Goal: Task Accomplishment & Management: Manage account settings

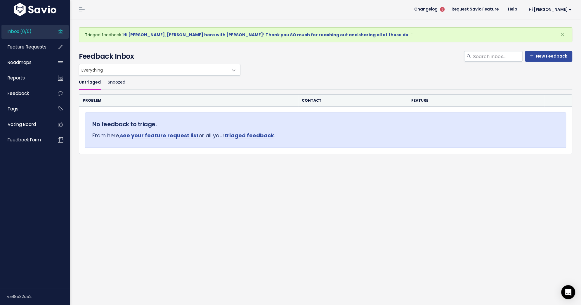
click at [36, 32] on link "Inbox (0/0)" at bounding box center [24, 31] width 47 height 13
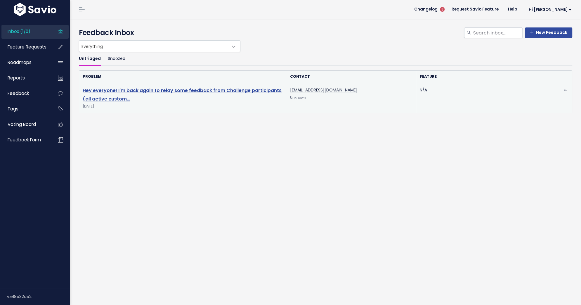
click at [144, 90] on link "Hey everyone! I'm back again to relay some feedback from Challenge participants…" at bounding box center [182, 94] width 199 height 15
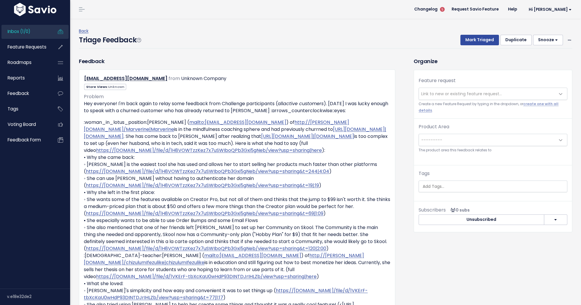
click at [511, 42] on button "Duplicate" at bounding box center [516, 40] width 31 height 11
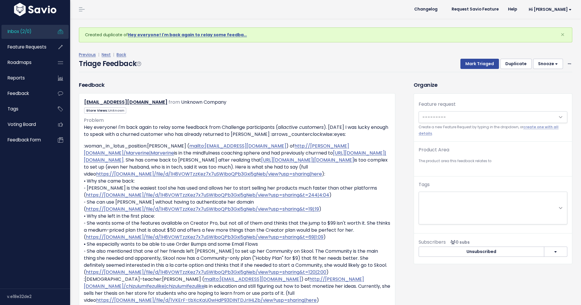
click at [514, 65] on button "Duplicate" at bounding box center [516, 64] width 31 height 11
click at [445, 115] on span "Link to new or existing feature request..." at bounding box center [461, 118] width 81 height 6
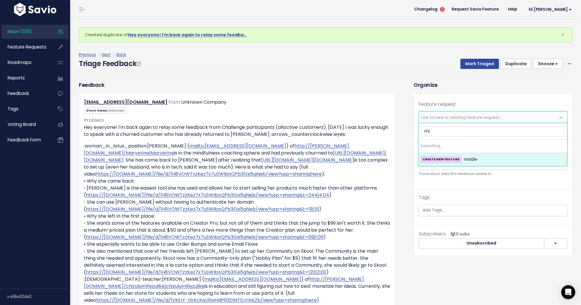
type input "m"
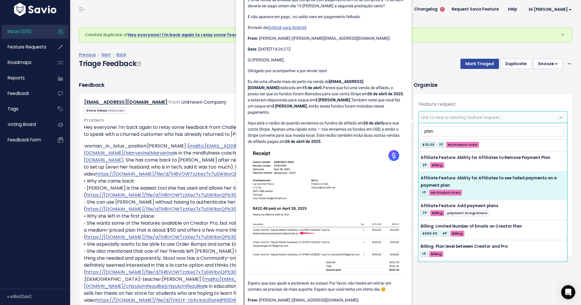
scroll to position [11, 0]
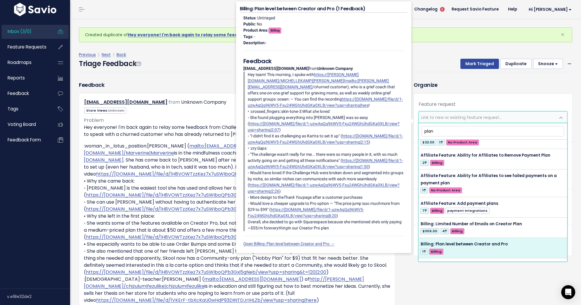
type input "plan"
select select "62782"
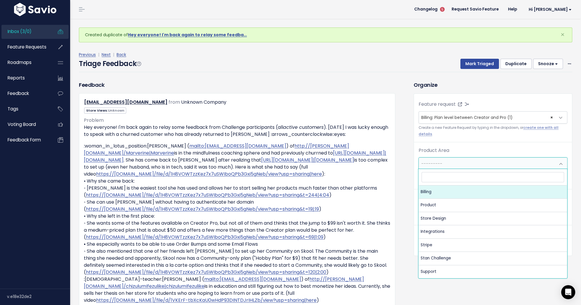
click at [457, 159] on span "---------" at bounding box center [487, 164] width 137 height 12
select select "MAIN:BILLING"
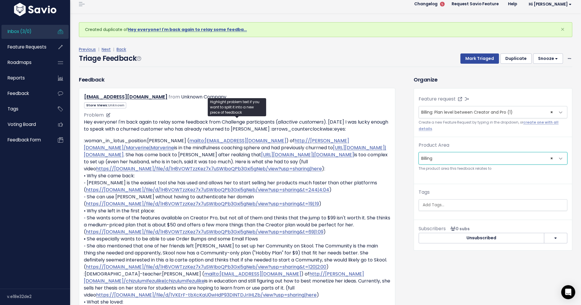
scroll to position [8, 0]
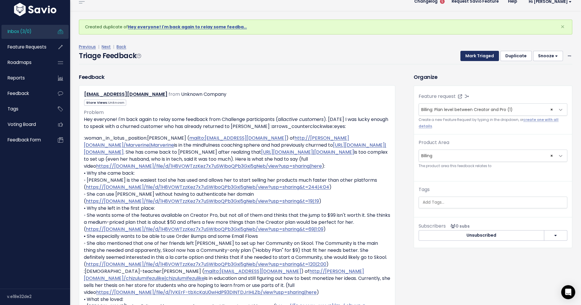
click at [473, 57] on button "Mark Triaged" at bounding box center [480, 56] width 39 height 11
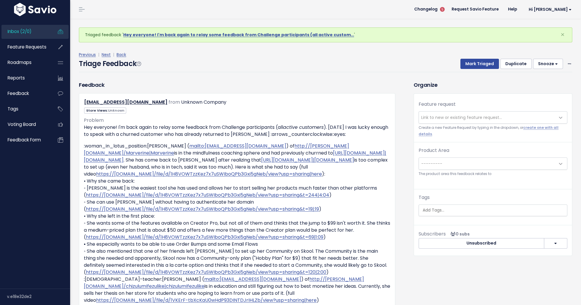
click at [449, 116] on span "Link to new or existing feature request..." at bounding box center [461, 118] width 81 height 6
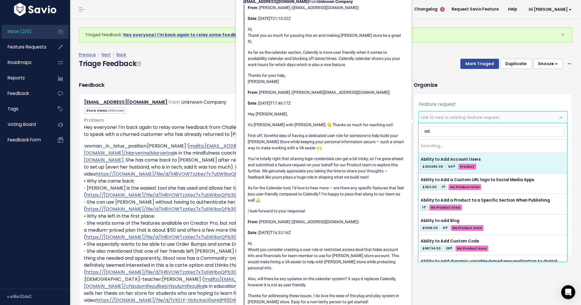
type input "a"
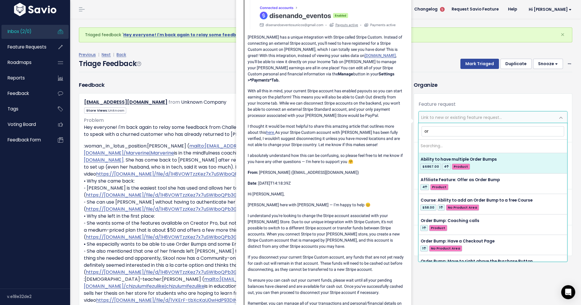
type input "o"
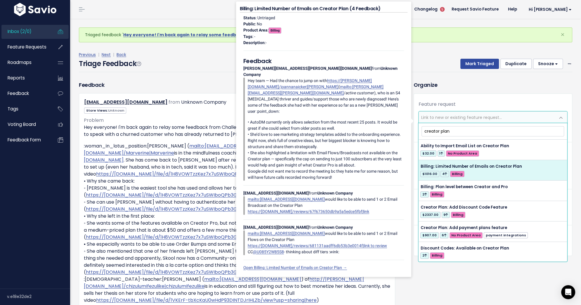
type input "creator plan"
select select "58630"
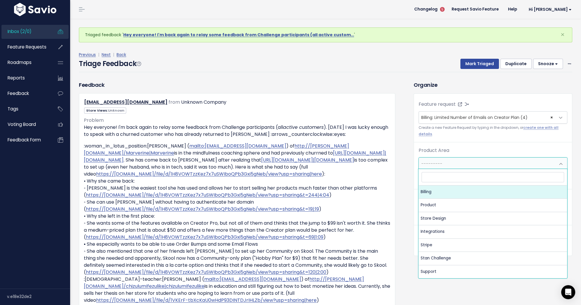
click at [473, 165] on span "---------" at bounding box center [487, 164] width 137 height 12
select select "MAIN:BILLING"
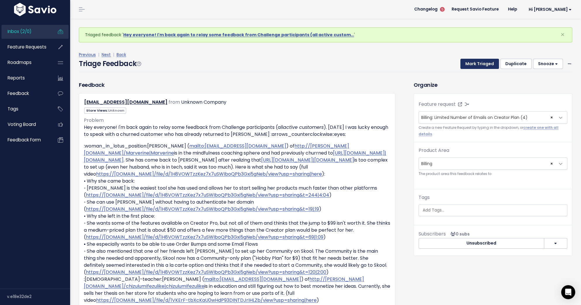
click at [478, 61] on button "Mark Triaged" at bounding box center [480, 64] width 39 height 11
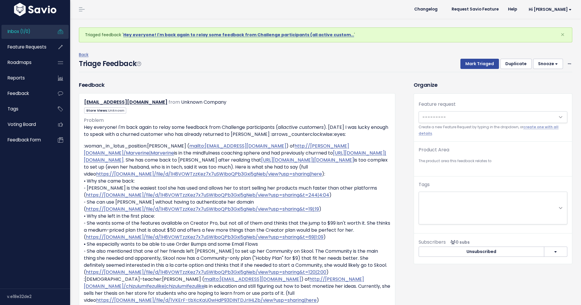
click at [516, 64] on button "Duplicate" at bounding box center [516, 64] width 31 height 11
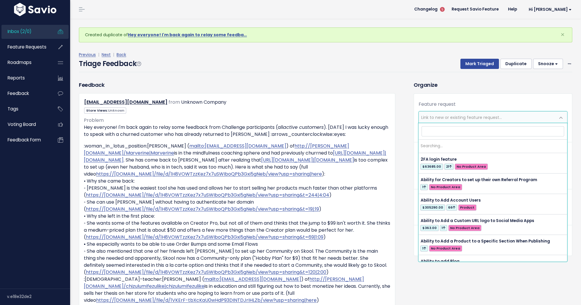
click at [478, 118] on span "Link to new or existing feature request..." at bounding box center [461, 118] width 81 height 6
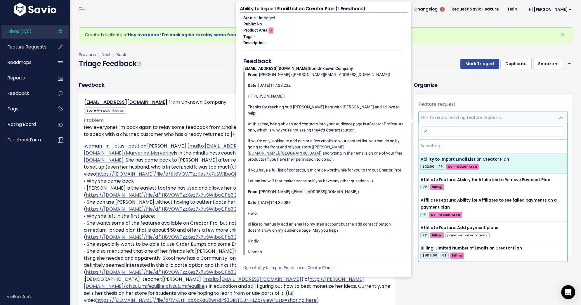
type input "P"
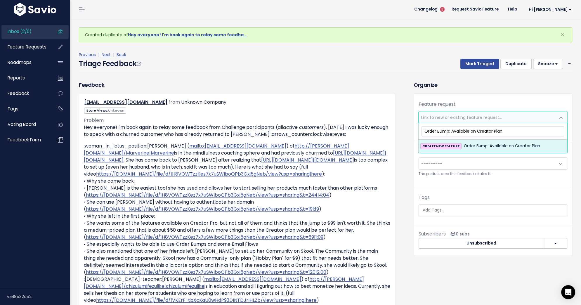
type input "Order Bump: Available on Creator Plan"
click at [476, 144] on span "Order Bump: Available on Creator Plan" at bounding box center [502, 146] width 76 height 7
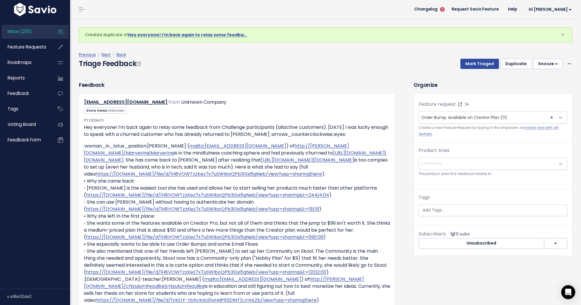
click at [472, 162] on span "---------" at bounding box center [487, 164] width 137 height 12
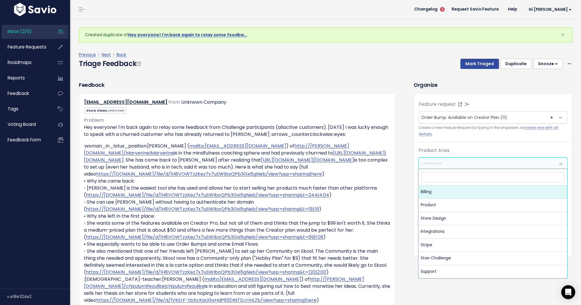
select select "MAIN:BILLING"
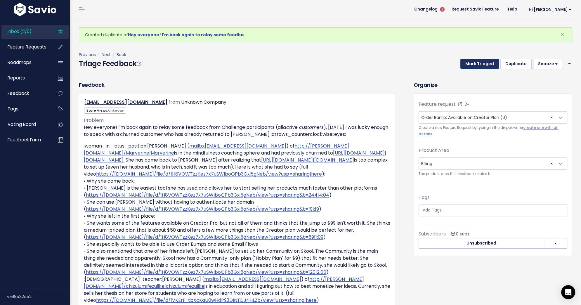
click at [476, 65] on button "Mark Triaged" at bounding box center [480, 64] width 39 height 11
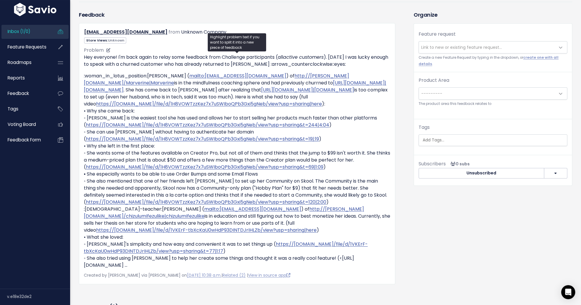
scroll to position [72, 0]
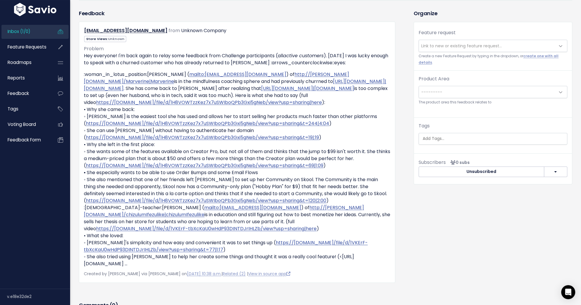
click at [433, 48] on span "Link to new or existing feature request..." at bounding box center [461, 46] width 81 height 6
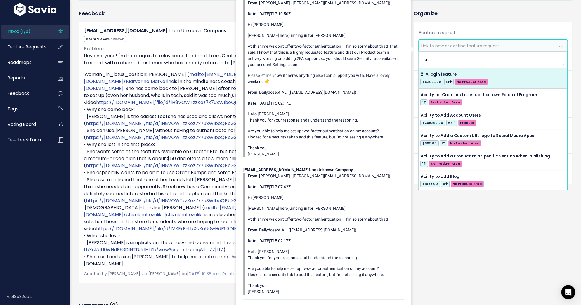
type input "a"
click at [447, 29] on div "Feature request --------- Link to new or existing feature request... Create a n…" at bounding box center [493, 89] width 158 height 134
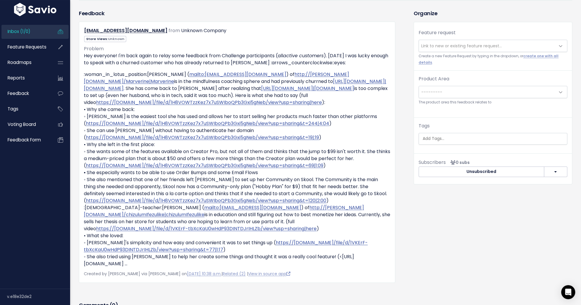
scroll to position [4, 0]
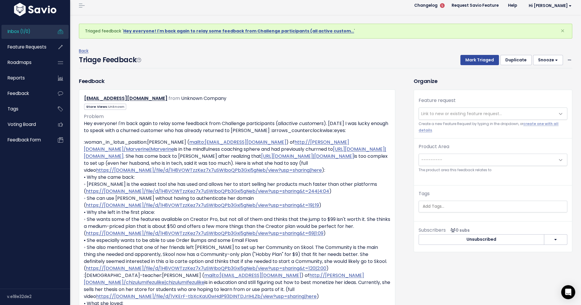
click at [521, 63] on button "Duplicate" at bounding box center [516, 60] width 31 height 11
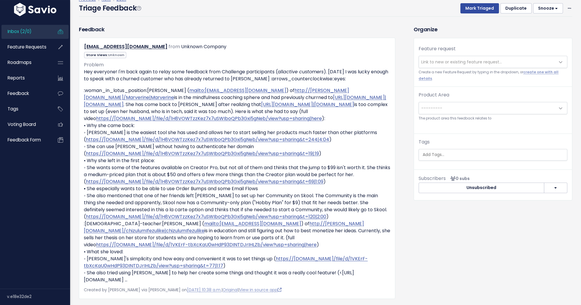
scroll to position [58, 0]
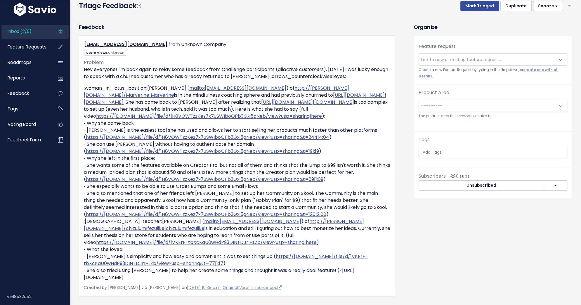
click at [504, 59] on span "Link to new or existing feature request..." at bounding box center [487, 60] width 137 height 12
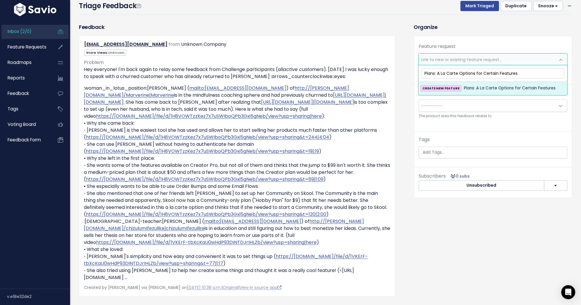
type input "Plans: A La Carte Options for Certain Features"
click at [501, 92] on li "CREATE NEW FEATURE Plans: A La Carte Options for Certain Features" at bounding box center [493, 88] width 148 height 13
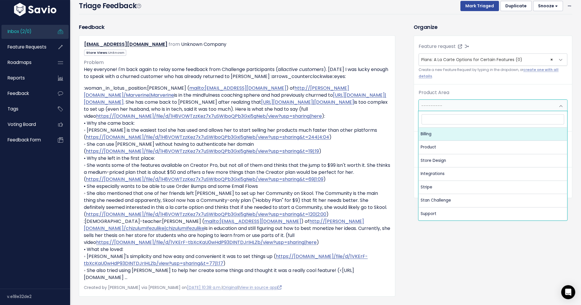
click at [494, 106] on span "---------" at bounding box center [487, 106] width 137 height 12
select select "MAIN:BILLING"
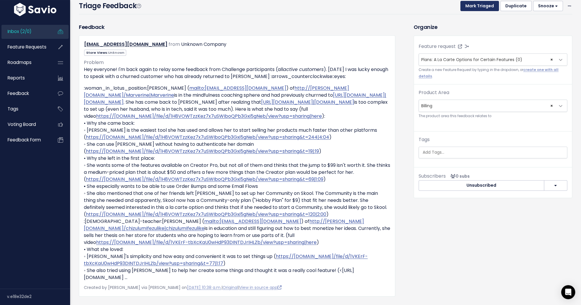
click at [481, 8] on button "Mark Triaged" at bounding box center [480, 6] width 39 height 11
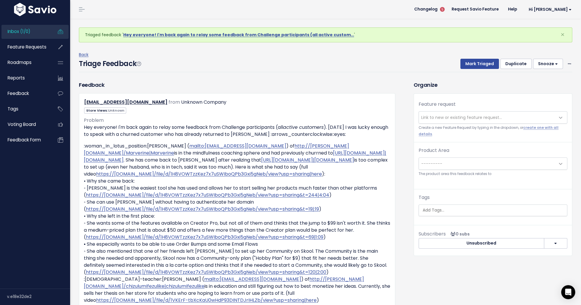
click at [435, 116] on span "Link to new or existing feature request..." at bounding box center [461, 118] width 81 height 6
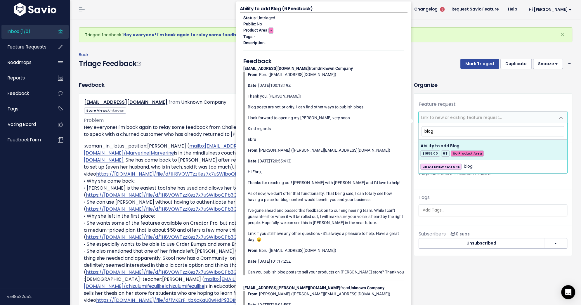
type input "blog"
select select "28841"
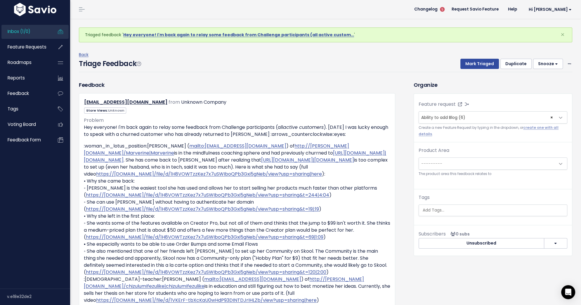
click at [471, 161] on span "---------" at bounding box center [487, 164] width 137 height 12
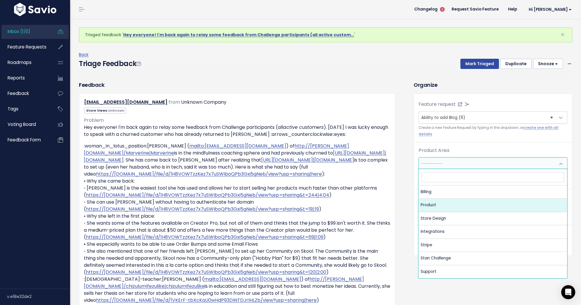
select select "MAIN:PRODUCT"
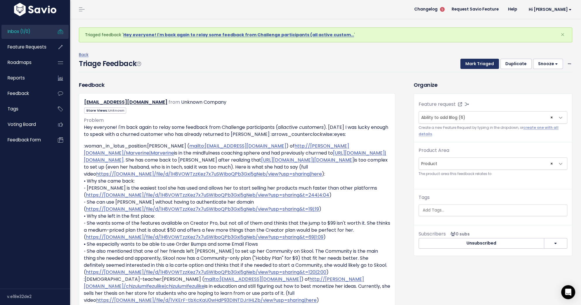
click at [483, 66] on button "Mark Triaged" at bounding box center [480, 64] width 39 height 11
